Goal: Transaction & Acquisition: Purchase product/service

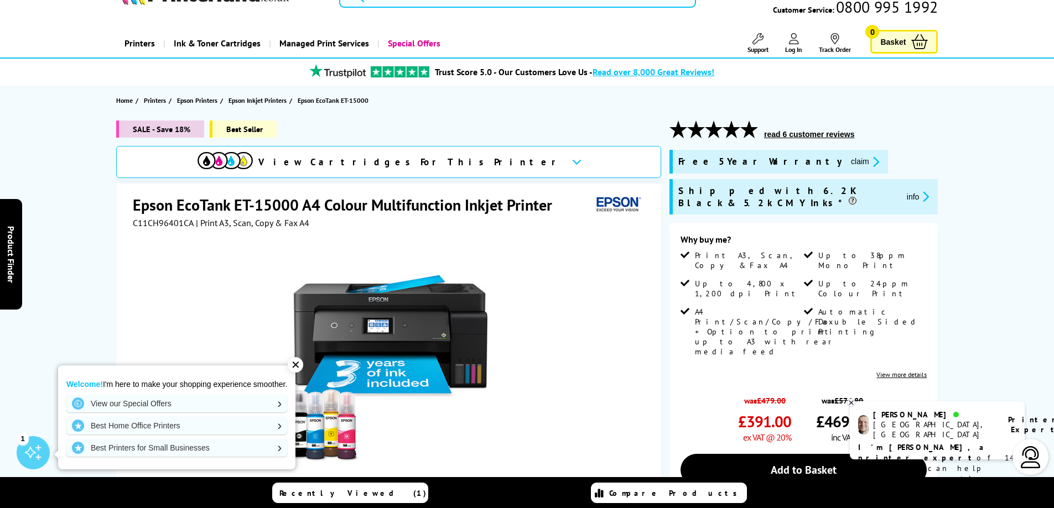
scroll to position [55, 0]
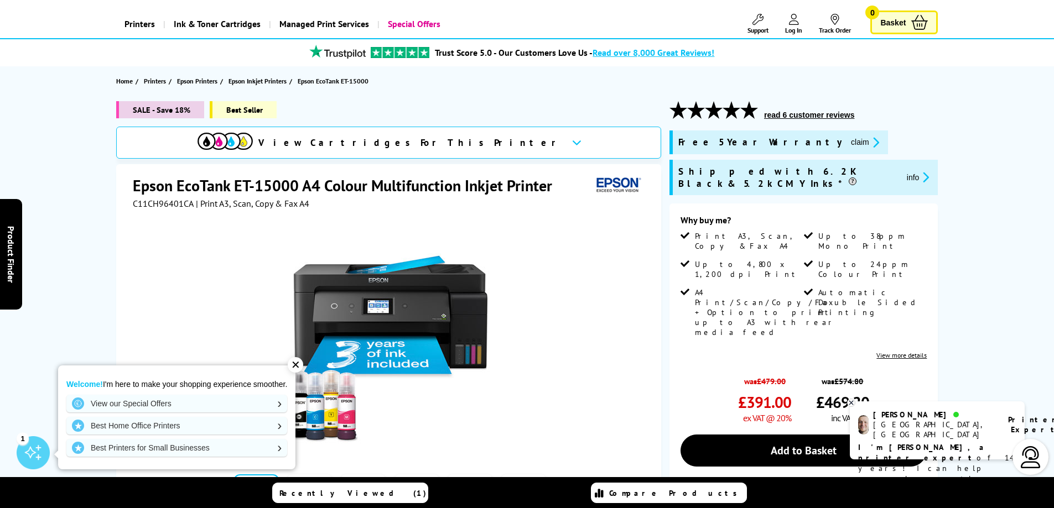
click at [907, 351] on link "View more details" at bounding box center [901, 355] width 50 height 8
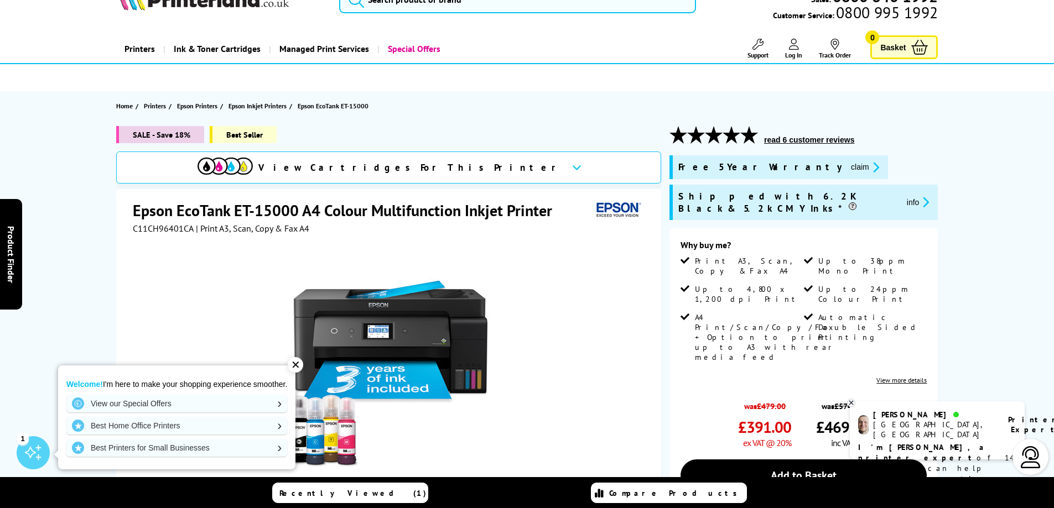
scroll to position [0, 0]
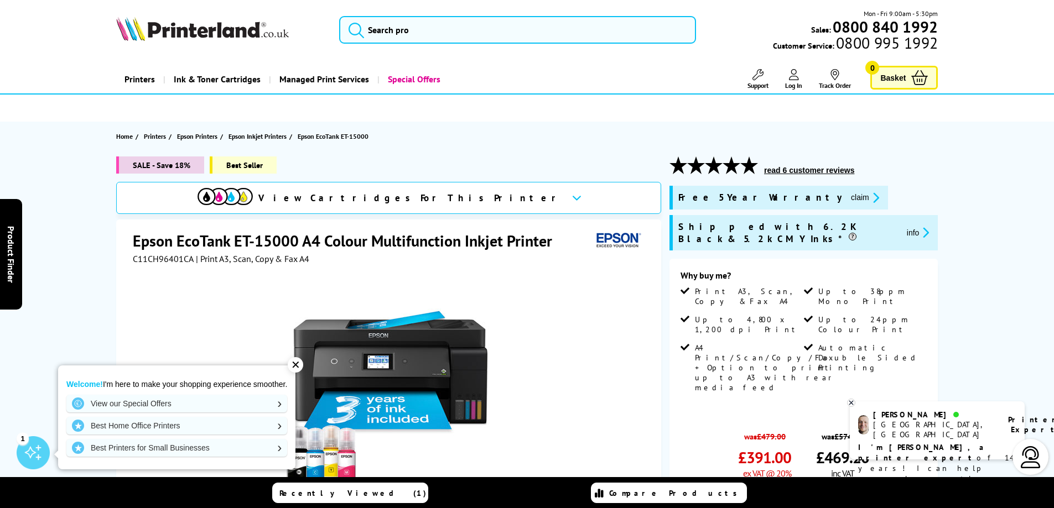
click at [572, 198] on icon at bounding box center [576, 198] width 9 height 6
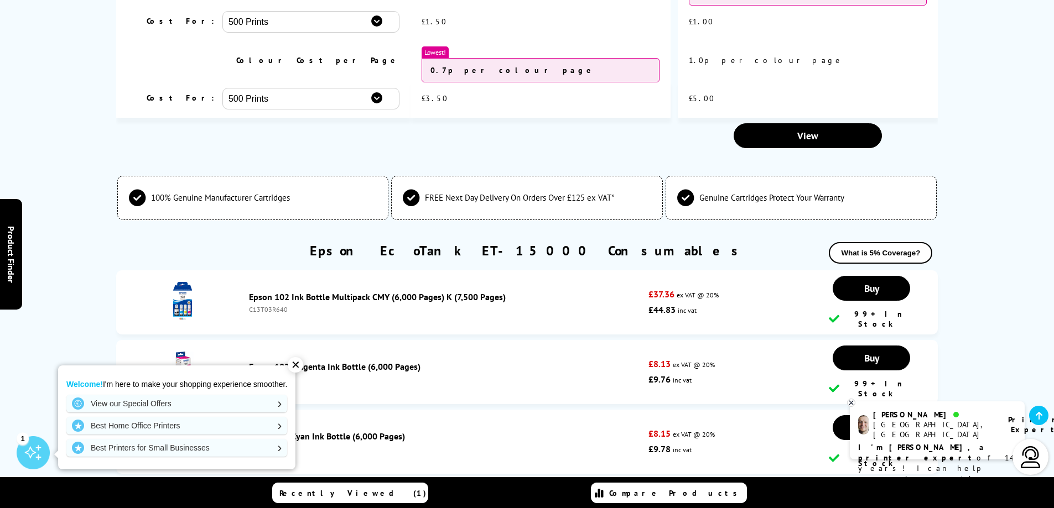
scroll to position [2905, 0]
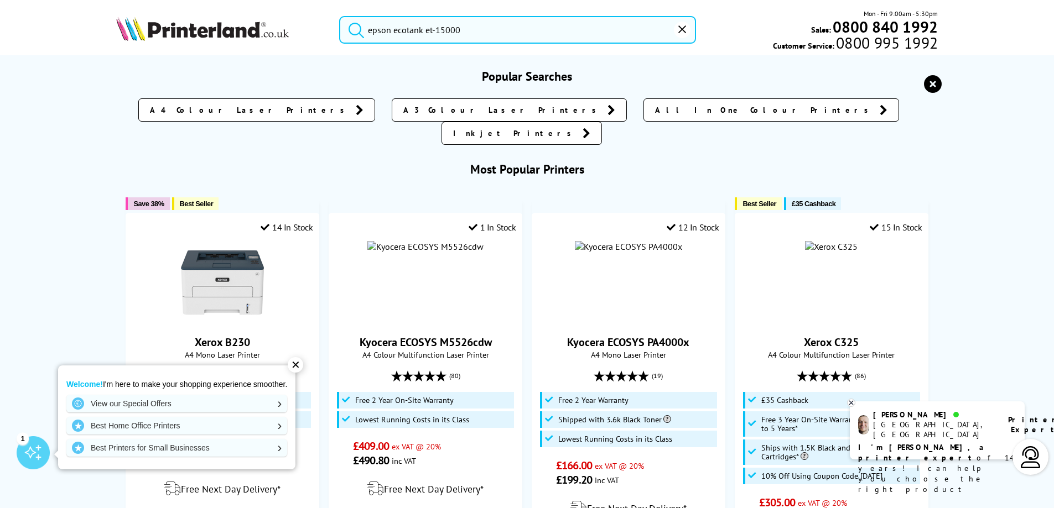
click at [534, 24] on input "epson ecotank et-15000" at bounding box center [517, 30] width 357 height 28
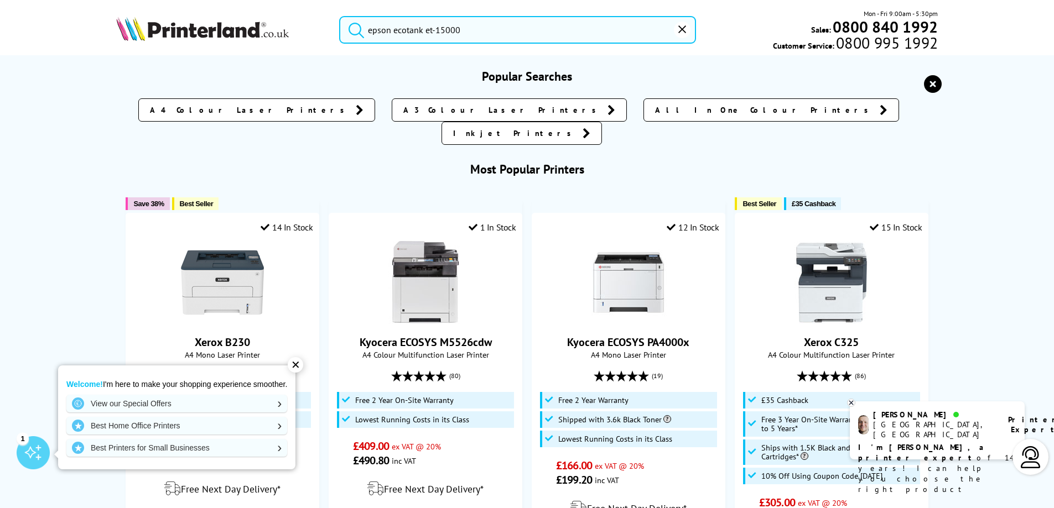
click at [340, 16] on button "submit" at bounding box center [354, 28] width 28 height 24
drag, startPoint x: 570, startPoint y: 20, endPoint x: 548, endPoint y: 23, distance: 22.3
click at [569, 20] on input "epson ecotank et-15000" at bounding box center [517, 30] width 357 height 28
click at [340, 16] on button "submit" at bounding box center [354, 28] width 28 height 24
click at [477, 30] on input "epson ecotank et-15000" at bounding box center [517, 30] width 357 height 28
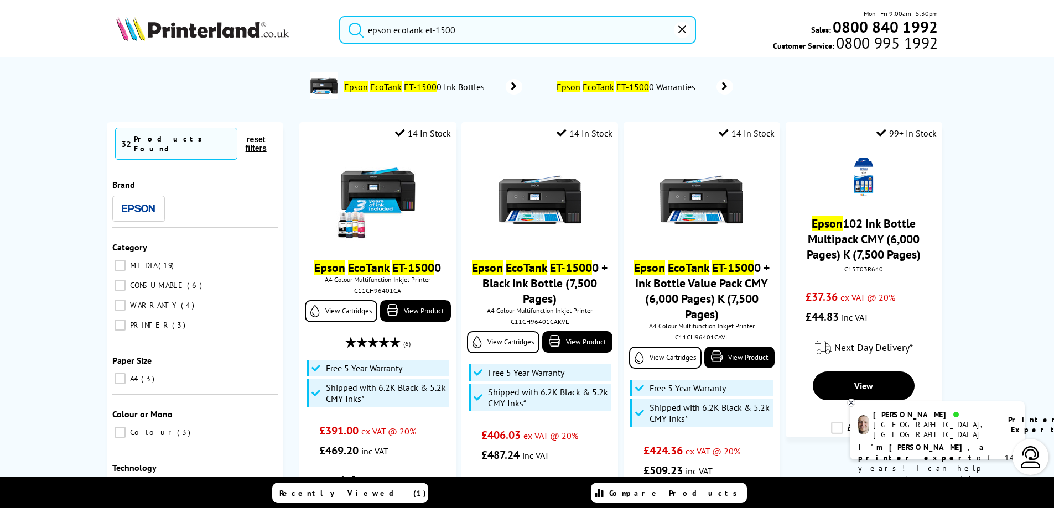
type input "epson ecotank et-15000"
click at [340, 16] on button "submit" at bounding box center [354, 28] width 28 height 24
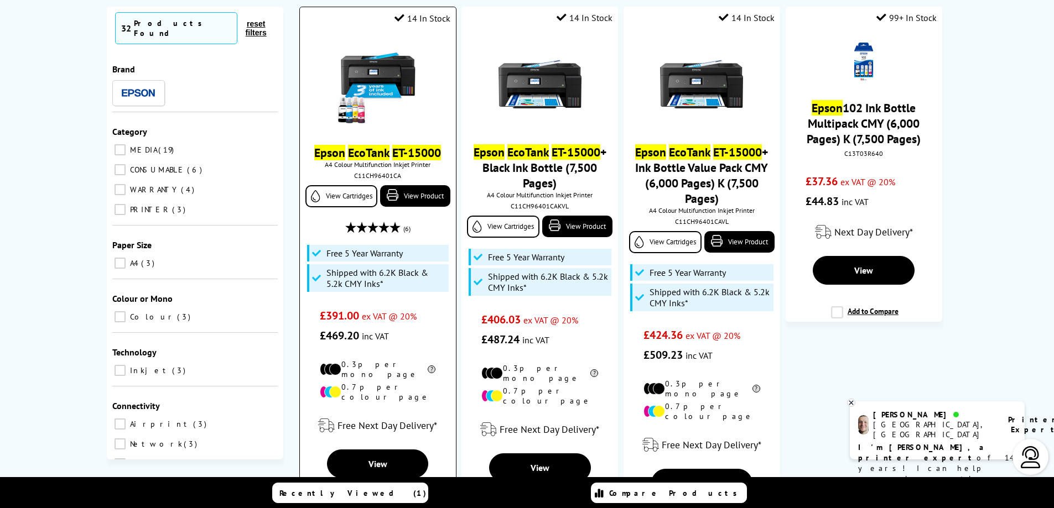
scroll to position [111, 0]
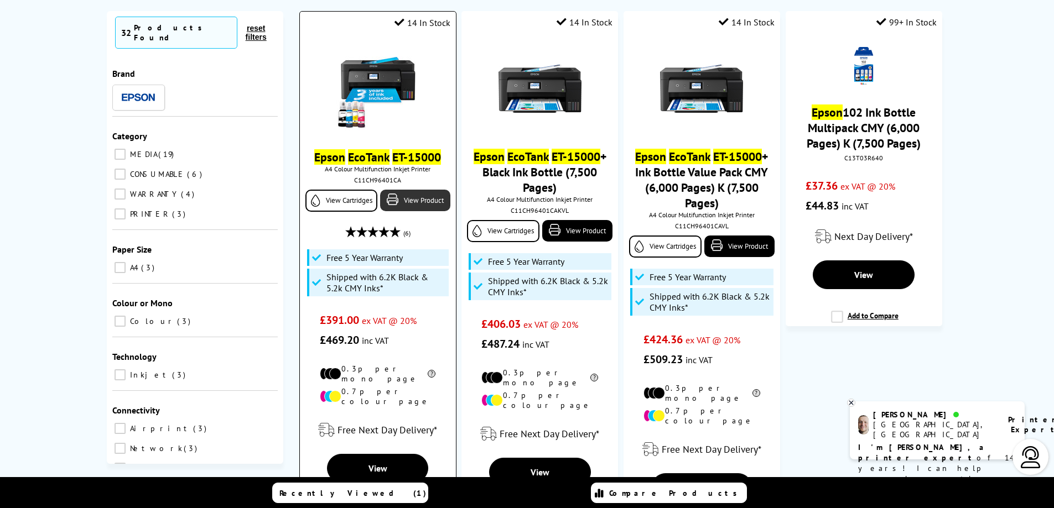
click at [409, 200] on link "View Product" at bounding box center [415, 201] width 70 height 22
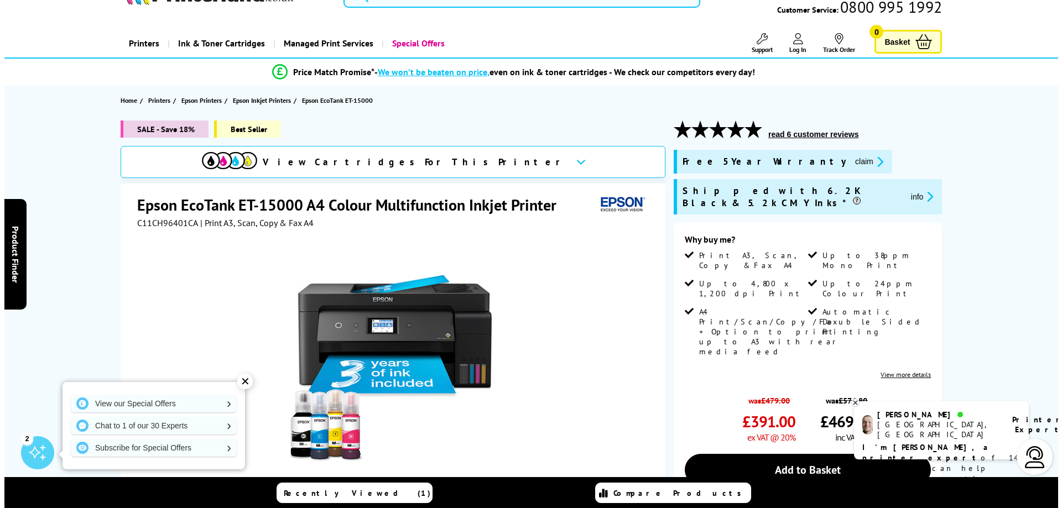
scroll to position [55, 0]
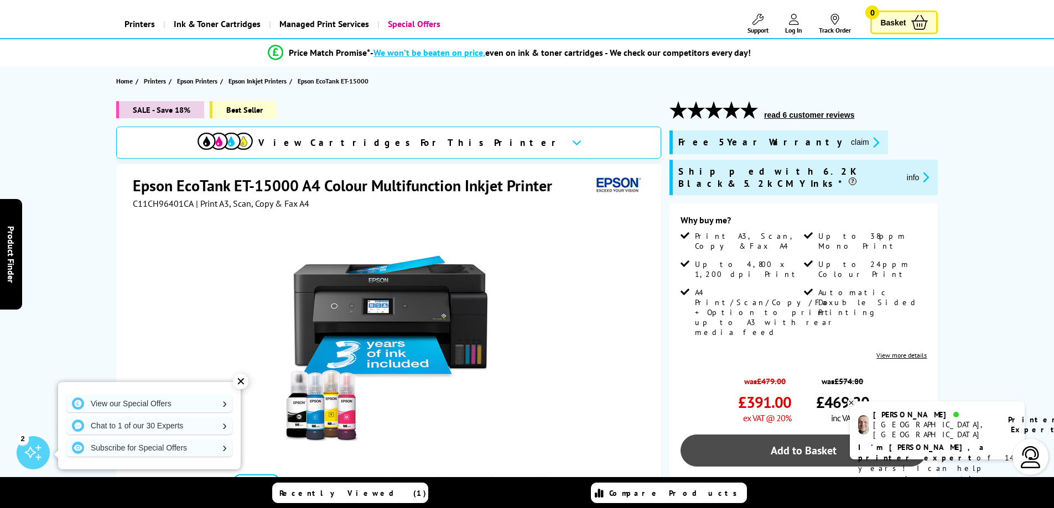
click at [787, 435] on link "Add to Basket" at bounding box center [803, 451] width 246 height 32
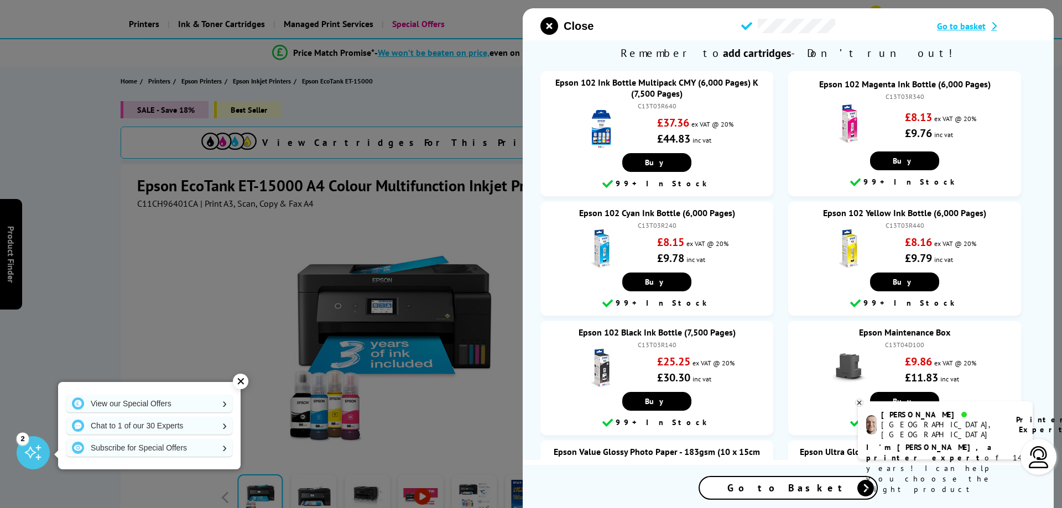
click at [791, 491] on span "Go to Basket" at bounding box center [788, 488] width 122 height 13
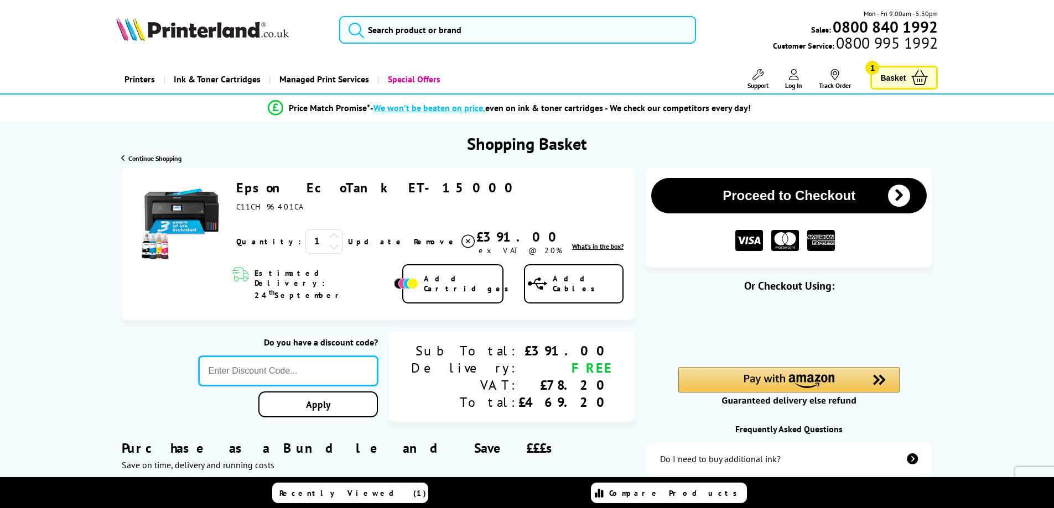
click at [360, 361] on input "text" at bounding box center [289, 371] width 180 height 30
type input "[DATE]"
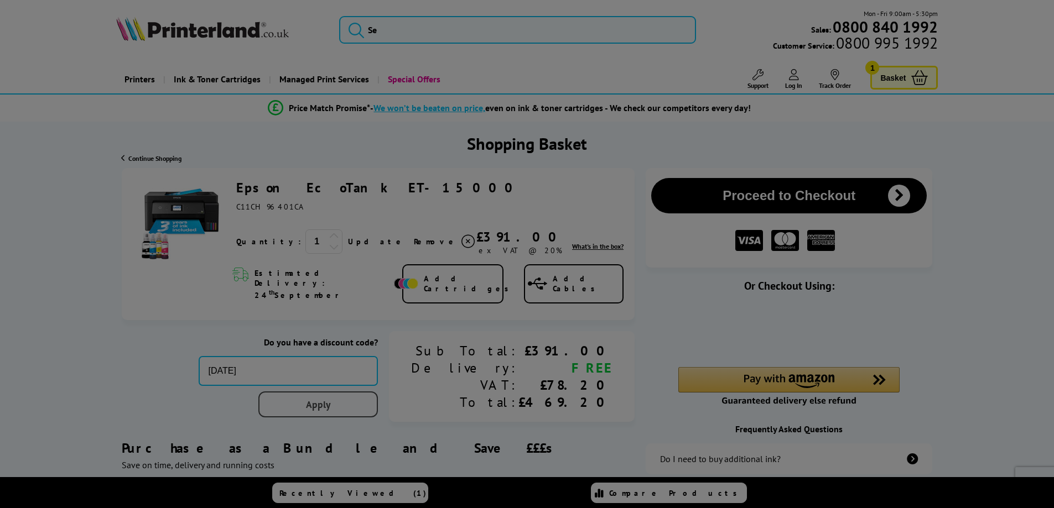
click at [405, 390] on div "Proceed to Checkout Shopping Basket 1 Update" at bounding box center [527, 432] width 1054 height 529
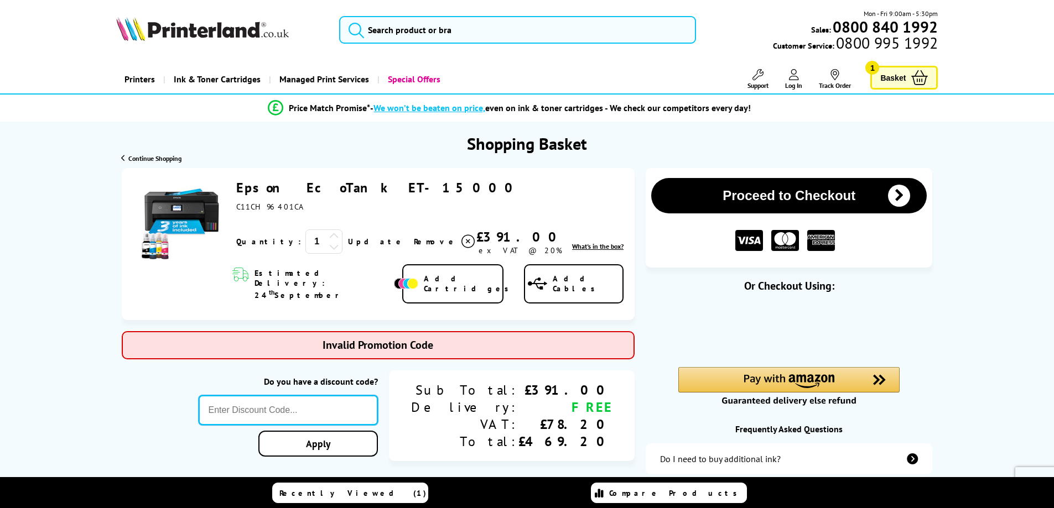
click at [344, 396] on input "text" at bounding box center [289, 411] width 180 height 30
paste input "LOYALTY2025"
type input "LOYALTY2025"
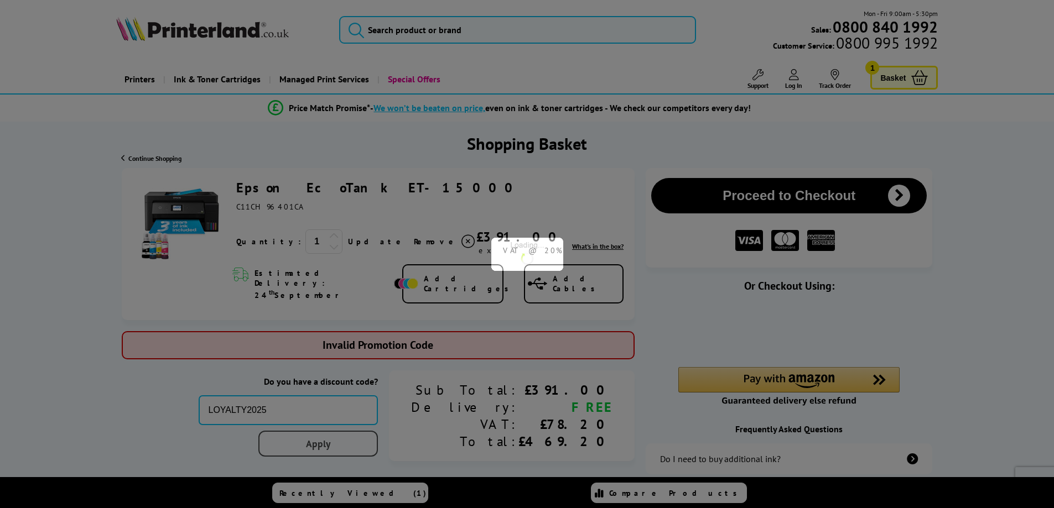
click at [375, 428] on div "Proceed to Checkout Shopping Basket ex VAT @ 20% 1 Update ex VAT @ 20%" at bounding box center [527, 452] width 1054 height 569
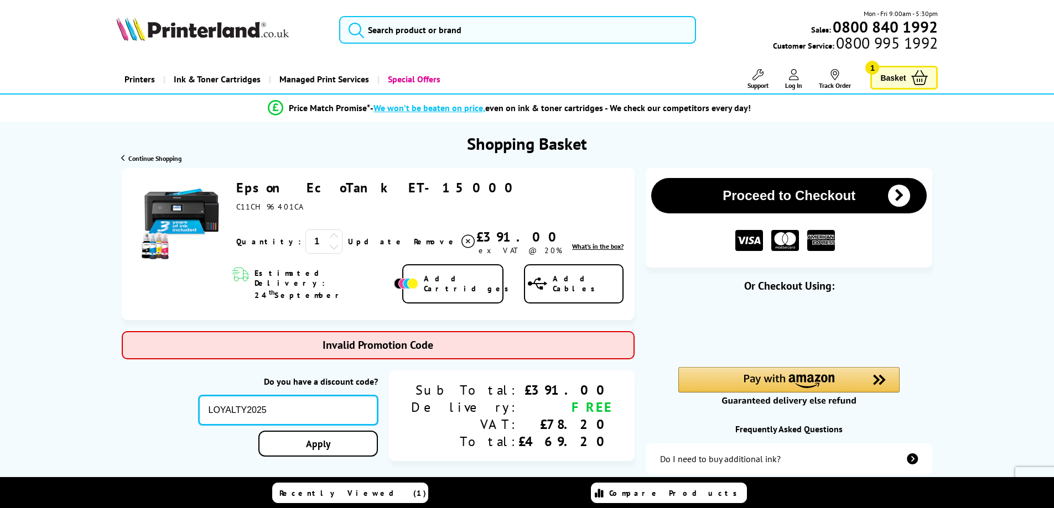
drag, startPoint x: 338, startPoint y: 396, endPoint x: 213, endPoint y: 392, distance: 125.1
click at [213, 392] on div "Do you have a discount code? LOYALTY2025 Apply Sub Total: Delivery: VAT: Total:…" at bounding box center [378, 417] width 513 height 92
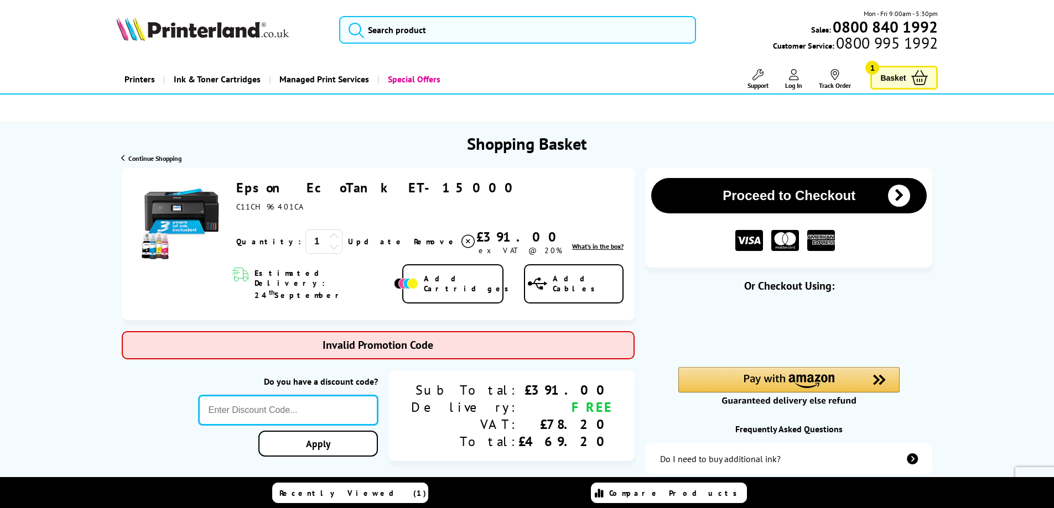
click at [317, 396] on input "text" at bounding box center [289, 411] width 180 height 30
drag, startPoint x: 321, startPoint y: 394, endPoint x: 202, endPoint y: 399, distance: 118.5
click at [202, 399] on div "Do you have a discount code? Apply Sub Total: Delivery: VAT: Total: £391.00 FRE…" at bounding box center [378, 417] width 513 height 92
click at [277, 396] on input "text" at bounding box center [289, 411] width 180 height 30
paste input "SELECT10"
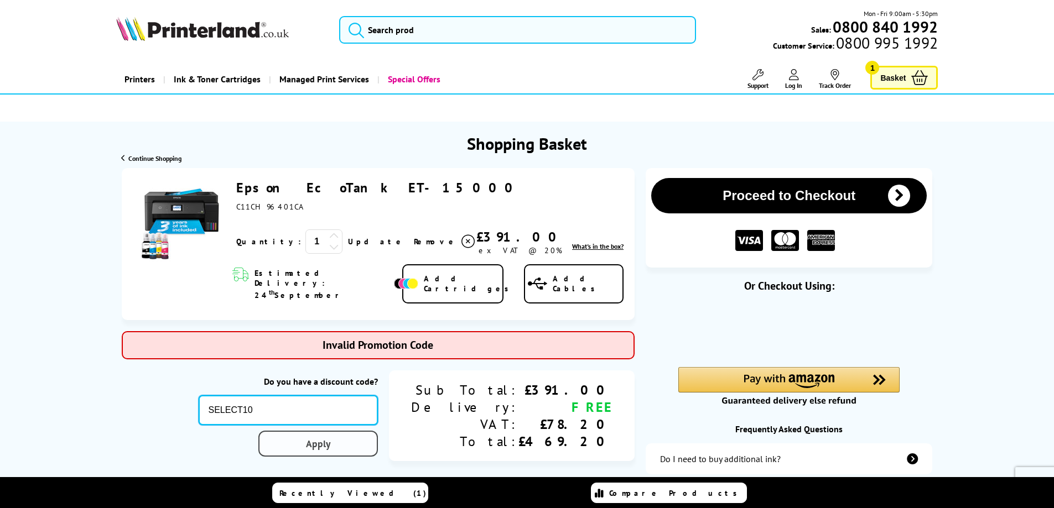
type input "SELECT10"
click at [359, 433] on div "Proceed to Checkout Shopping Basket ex VAT @ 20% 1 Update ex VAT @ 20%" at bounding box center [527, 452] width 1054 height 569
drag, startPoint x: 333, startPoint y: 394, endPoint x: 240, endPoint y: 386, distance: 93.9
click at [240, 386] on div "Do you have a discount code? SELECT10 Apply Sub Total: Delivery: VAT: Total: £3…" at bounding box center [378, 417] width 513 height 92
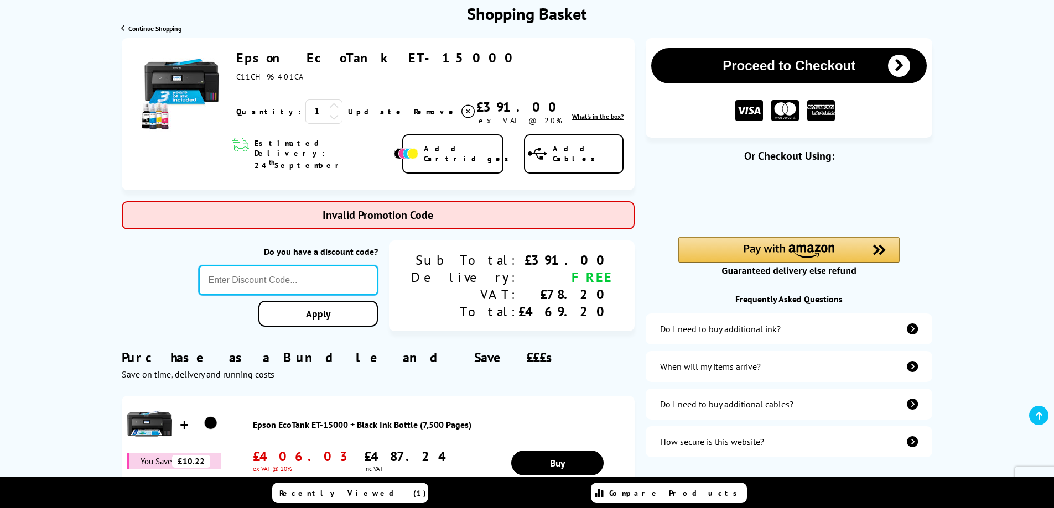
scroll to position [111, 0]
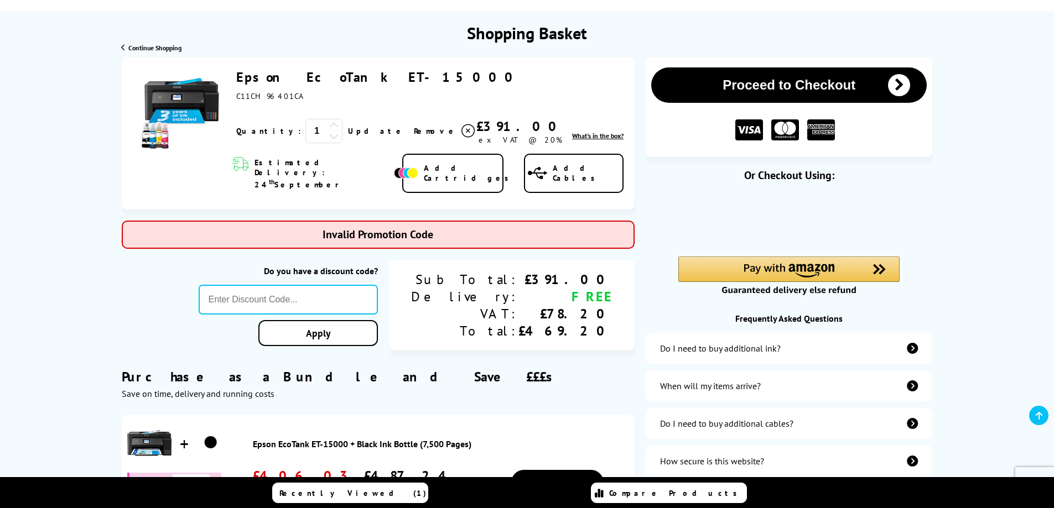
click at [766, 84] on button "Proceed to Checkout" at bounding box center [788, 84] width 275 height 35
